Goal: Navigation & Orientation: Find specific page/section

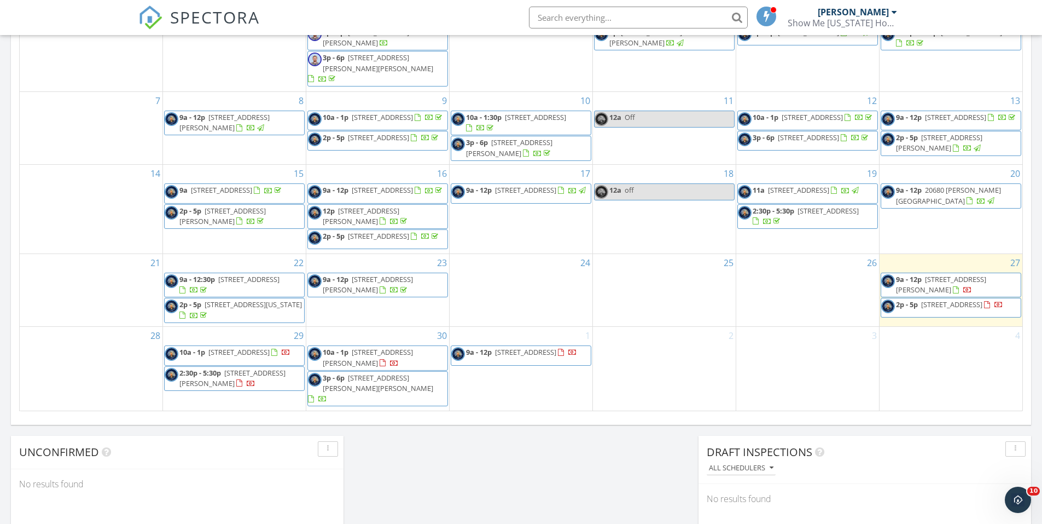
scroll to position [656, 0]
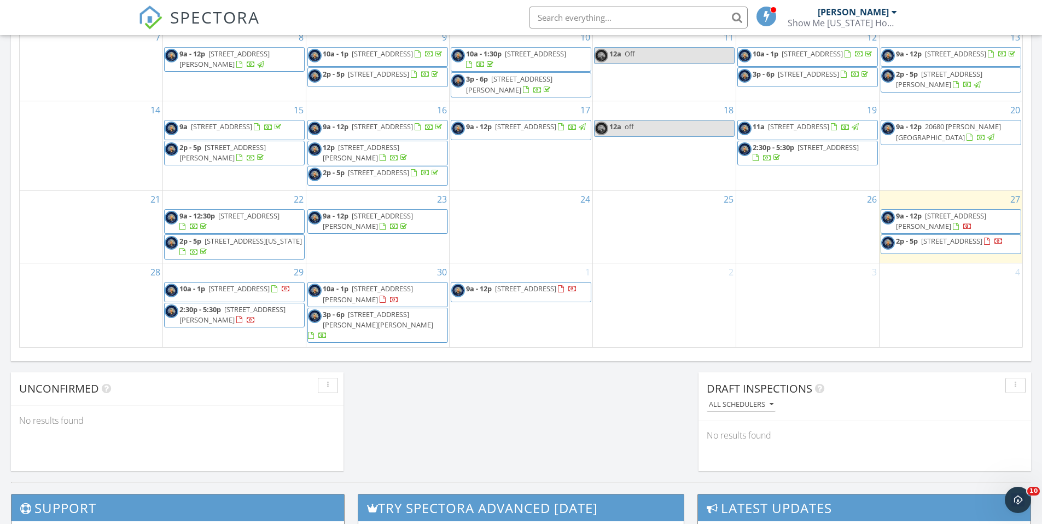
click at [959, 226] on span "73 Jon Don Cir, Sunrise Beach 65079" at bounding box center [941, 221] width 90 height 20
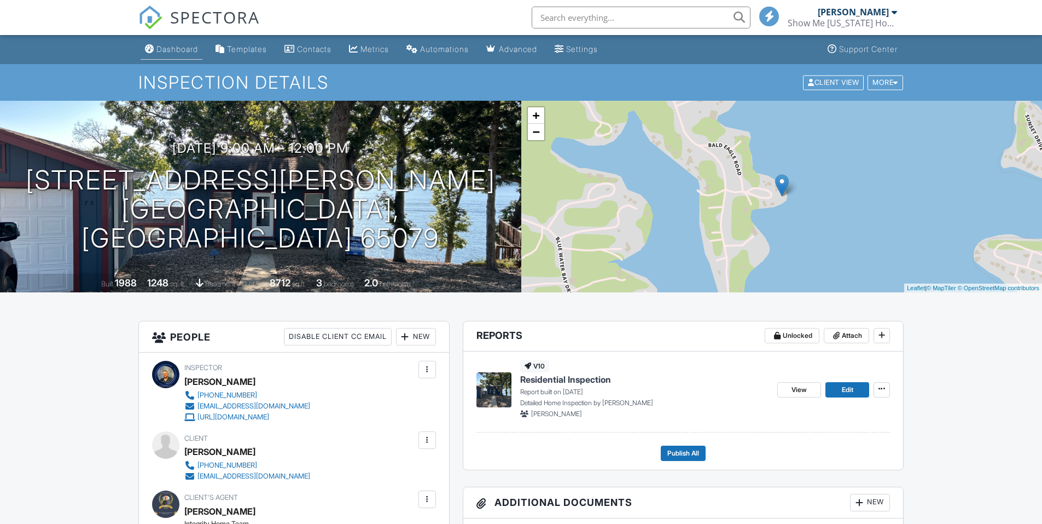
click at [171, 47] on div "Dashboard" at bounding box center [177, 48] width 42 height 9
